Goal: Information Seeking & Learning: Understand process/instructions

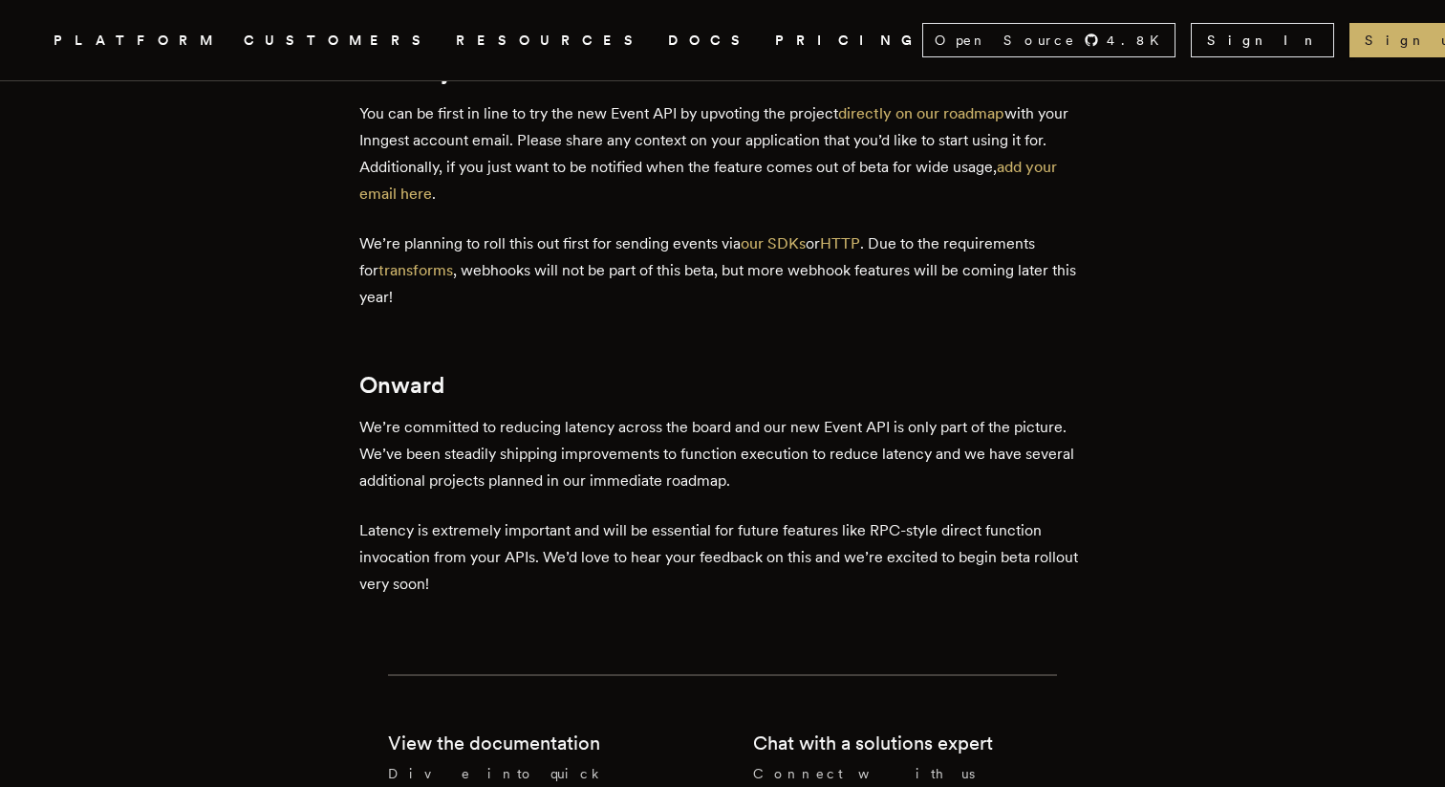
scroll to position [2652, 0]
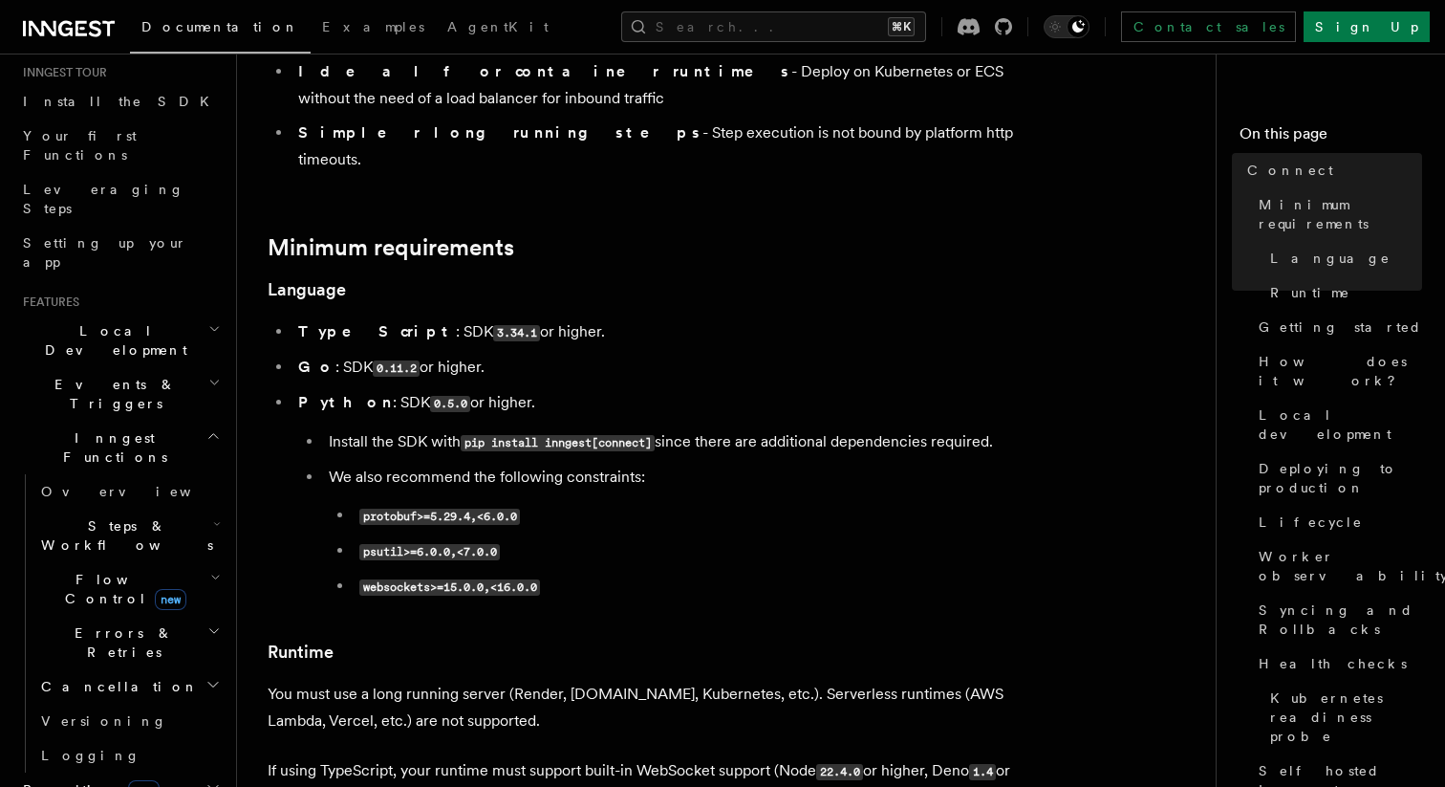
scroll to position [238, 0]
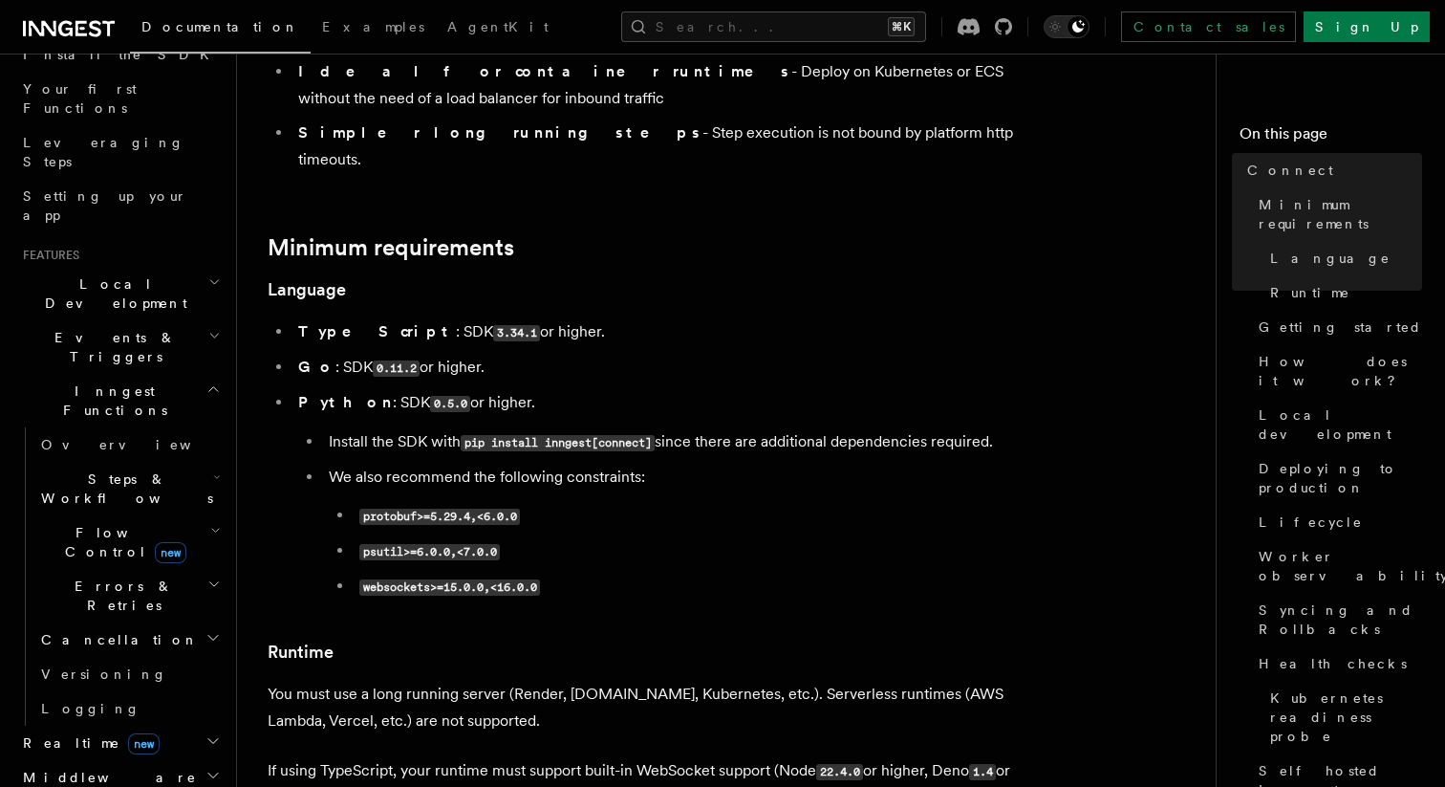
click at [93, 523] on span "Flow Control new" at bounding box center [121, 542] width 177 height 38
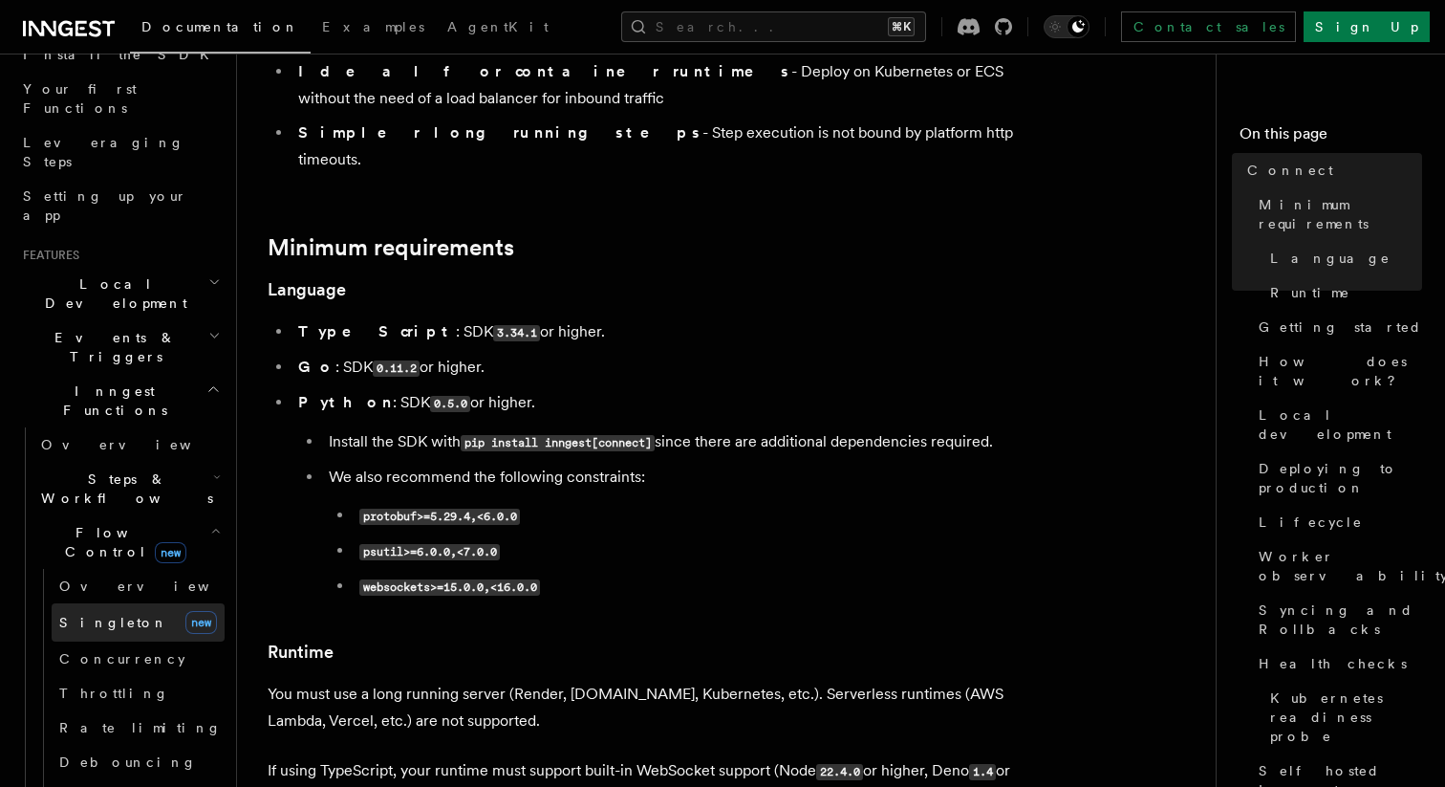
click at [126, 603] on link "[PERSON_NAME] new" at bounding box center [138, 622] width 173 height 38
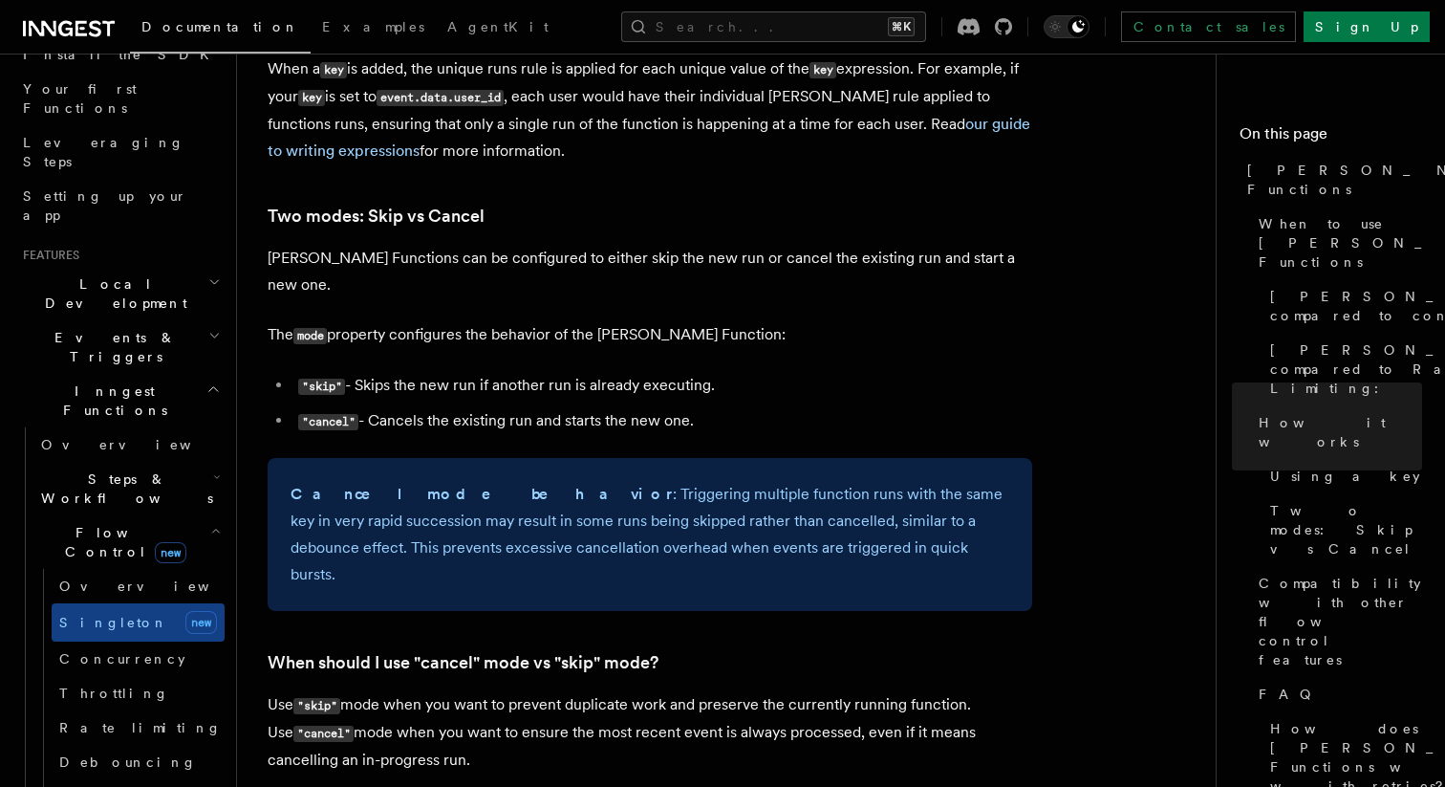
scroll to position [1985, 0]
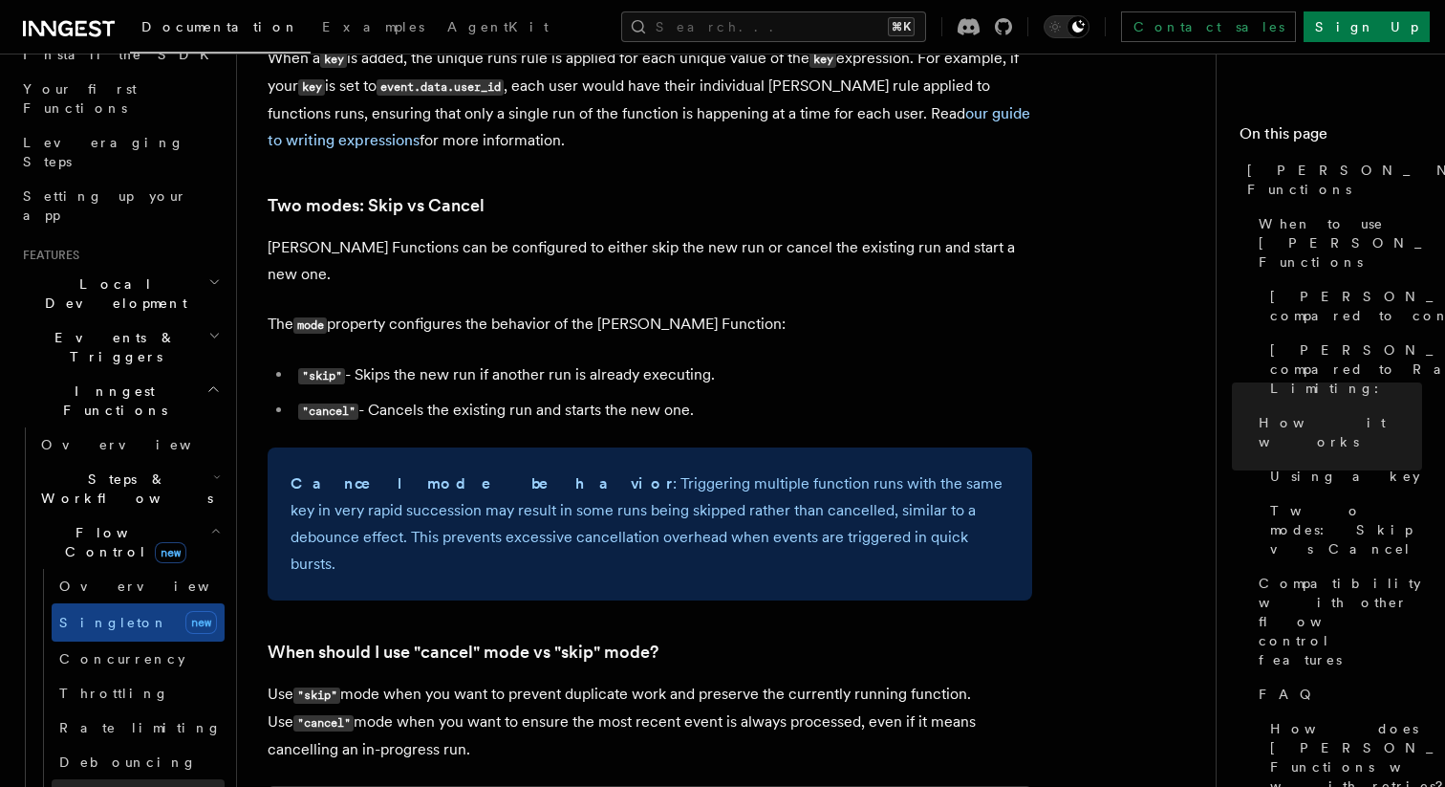
click at [140, 779] on link "Priority" at bounding box center [138, 796] width 173 height 34
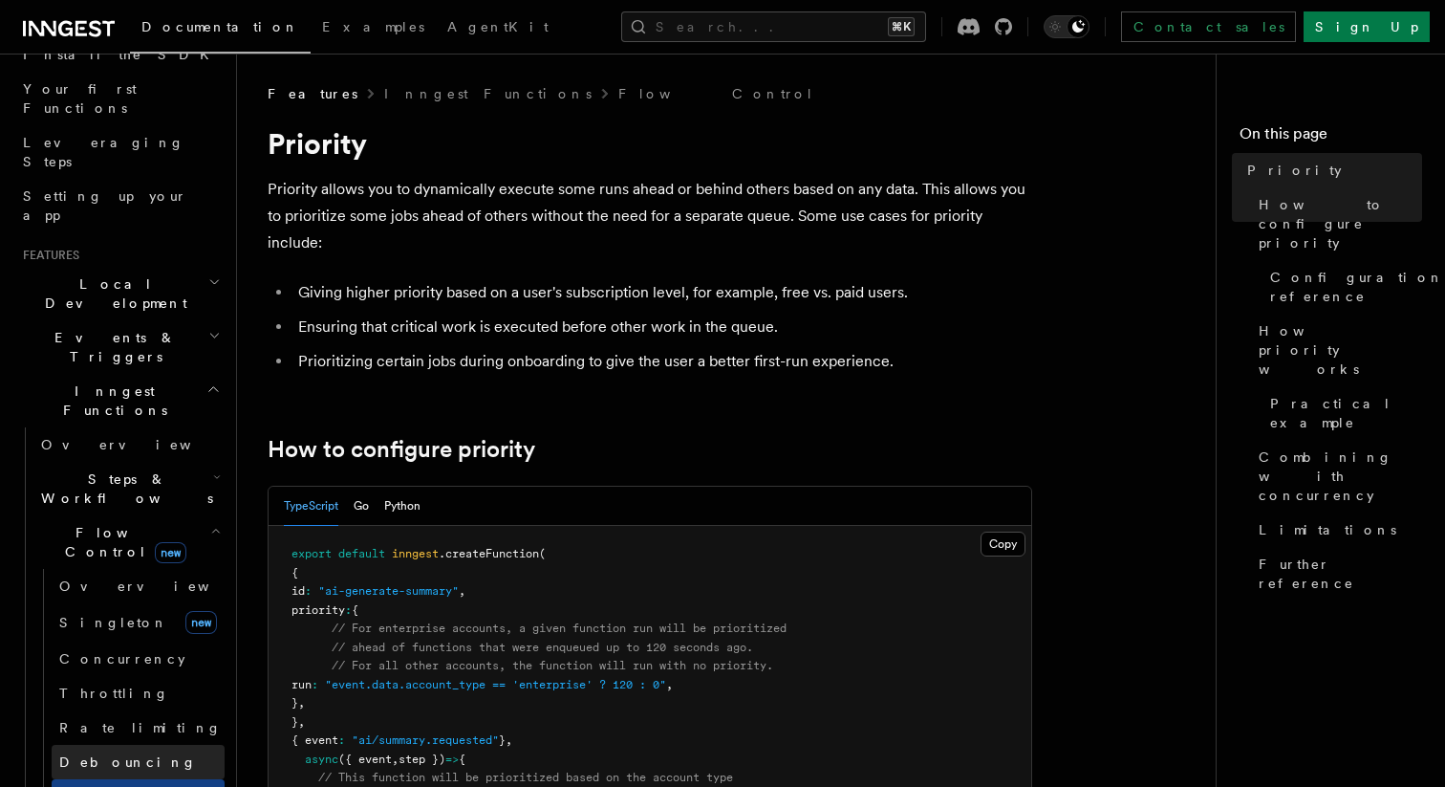
click at [70, 754] on span "Debouncing" at bounding box center [128, 761] width 138 height 15
